Goal: Task Accomplishment & Management: Manage account settings

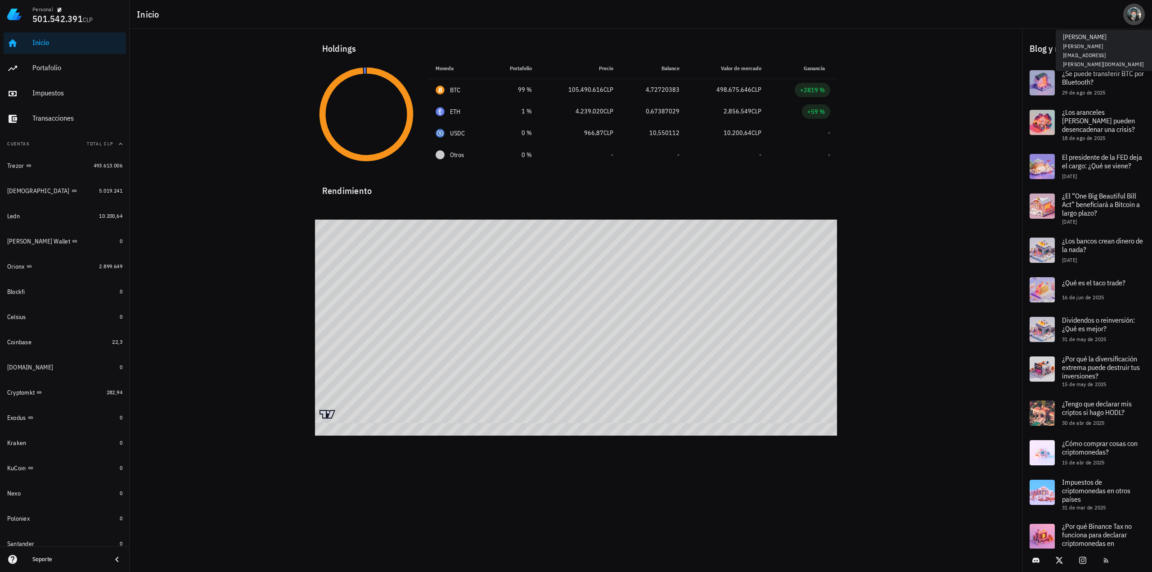
click at [1135, 16] on div "avatar" at bounding box center [1134, 14] width 14 height 14
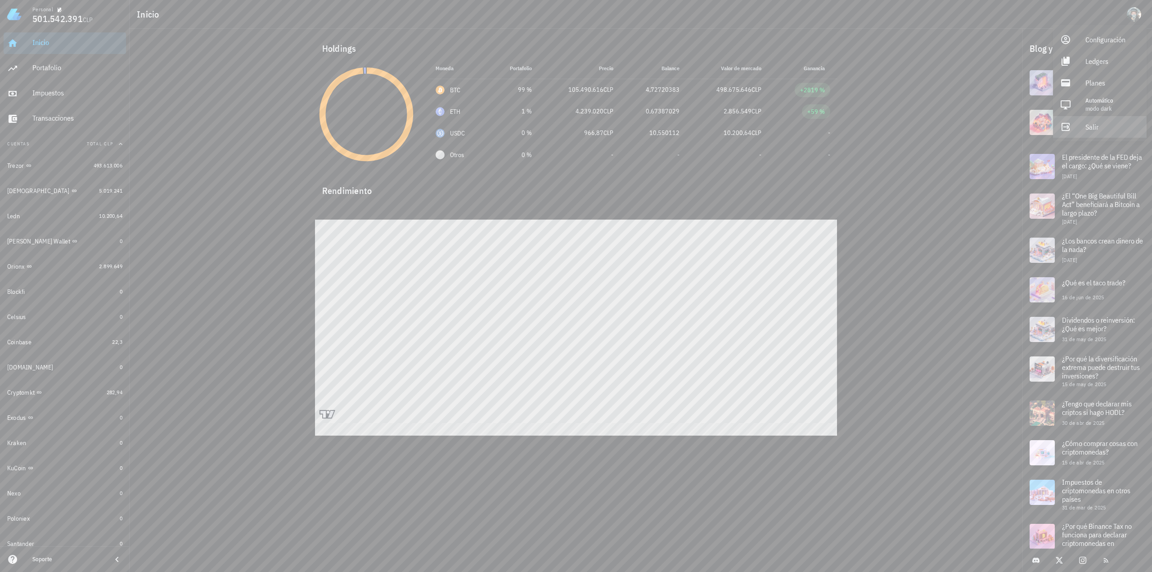
click at [1090, 131] on div "Salir" at bounding box center [1113, 127] width 54 height 18
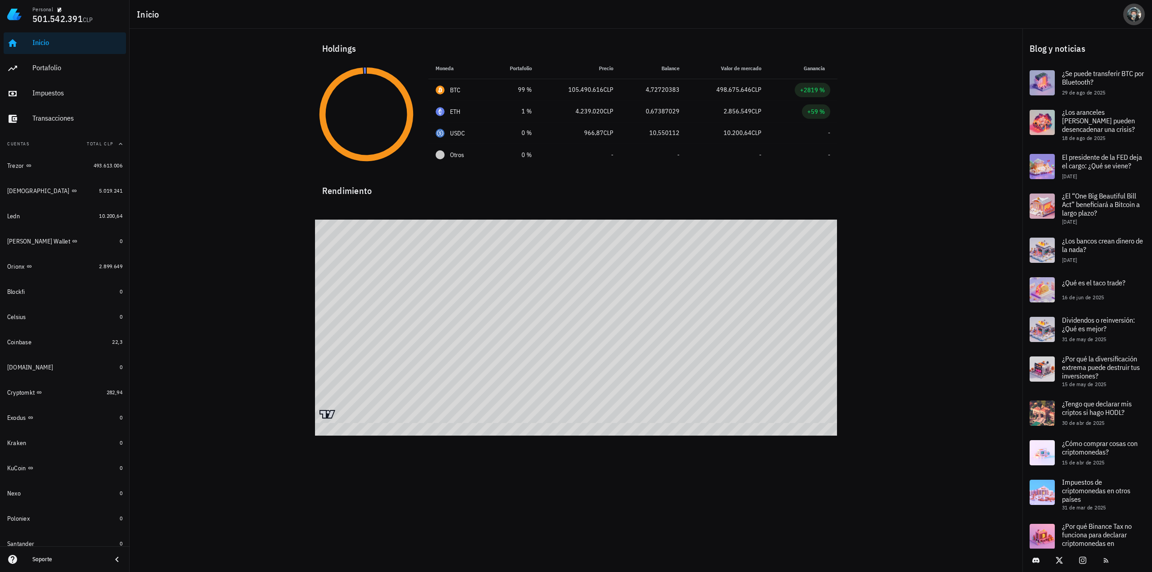
click at [1136, 9] on div "avatar" at bounding box center [1134, 14] width 14 height 14
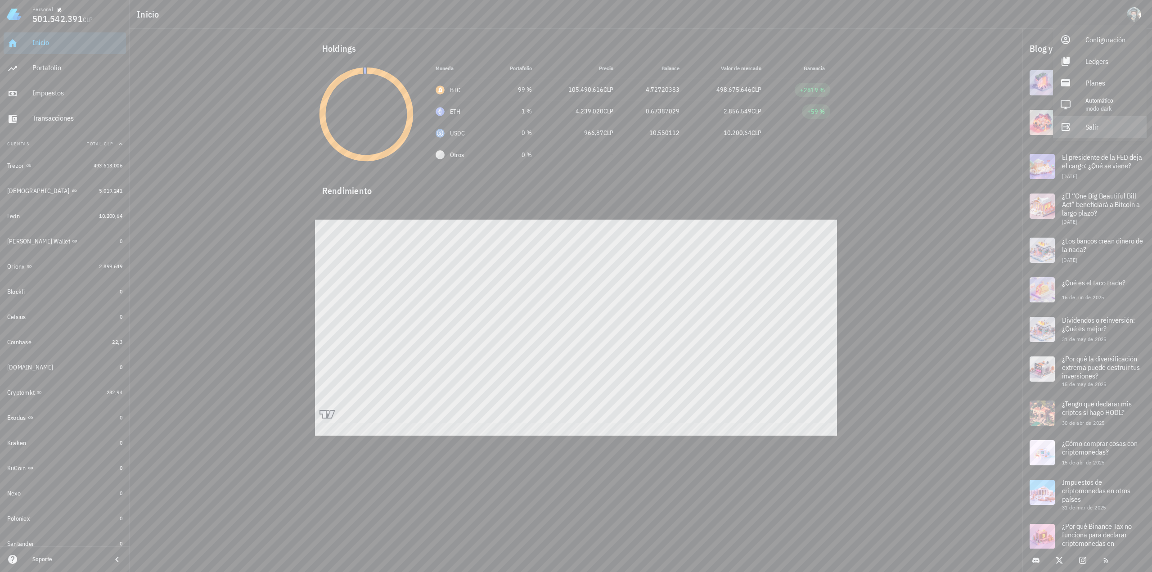
click at [1087, 128] on div "Salir" at bounding box center [1113, 127] width 54 height 18
